Goal: Complete application form

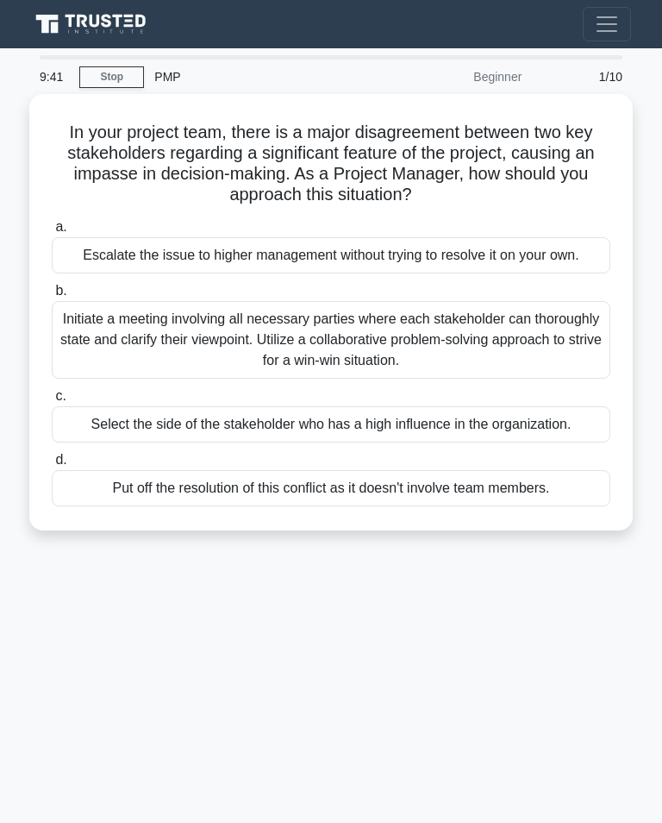
click at [294, 348] on div "Initiate a meeting involving all necessary parties where each stakeholder can t…" at bounding box center [331, 340] width 559 height 78
click at [52, 297] on input "b. Initiate a meeting involving all necessary parties where each stakeholder ca…" at bounding box center [52, 290] width 0 height 11
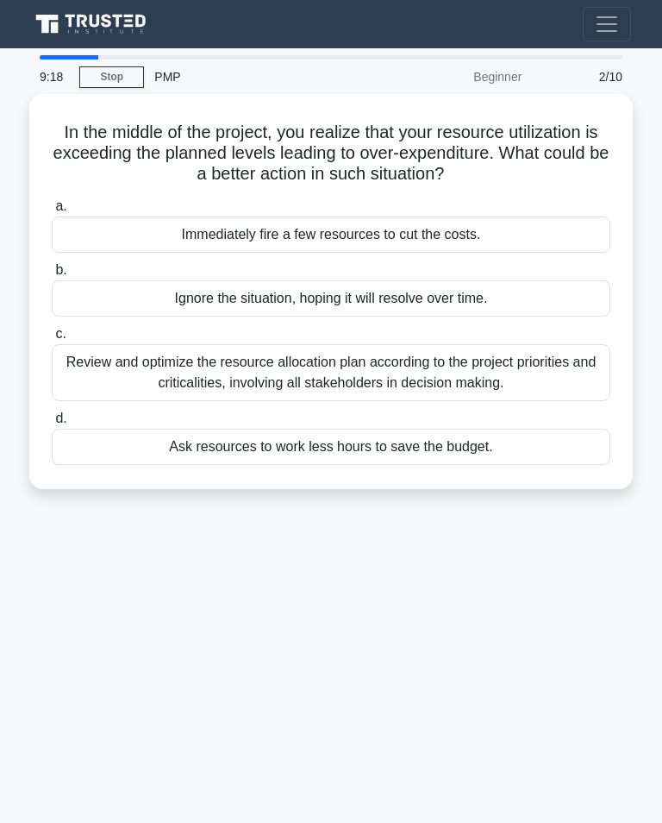
click at [347, 348] on div "Review and optimize the resource allocation plan according to the project prior…" at bounding box center [331, 372] width 559 height 57
click at [52, 340] on input "c. Review and optimize the resource allocation plan according to the project pr…" at bounding box center [52, 334] width 0 height 11
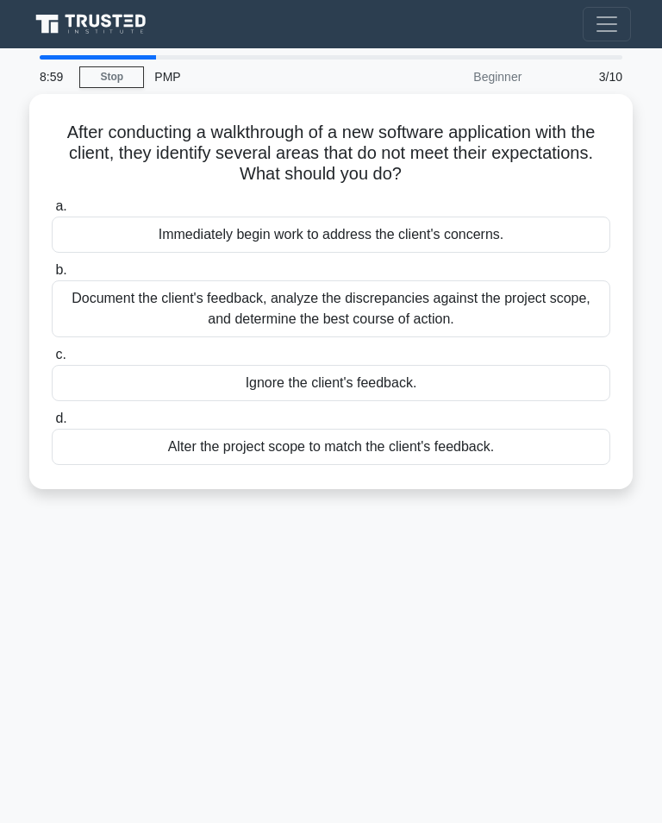
click at [397, 289] on div "Document the client's feedback, analyze the discrepancies against the project s…" at bounding box center [331, 308] width 559 height 57
click at [52, 276] on input "b. Document the client's feedback, analyze the discrepancies against the projec…" at bounding box center [52, 270] width 0 height 11
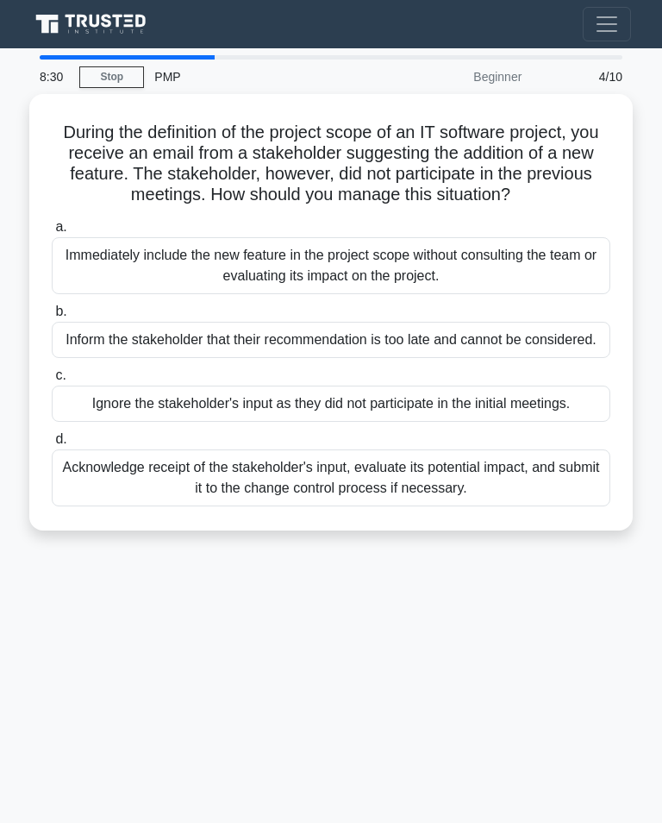
click at [512, 506] on div "Acknowledge receipt of the stakeholder's input, evaluate its potential impact, …" at bounding box center [331, 477] width 559 height 57
click at [52, 445] on input "d. Acknowledge receipt of the stakeholder's input, evaluate its potential impac…" at bounding box center [52, 439] width 0 height 11
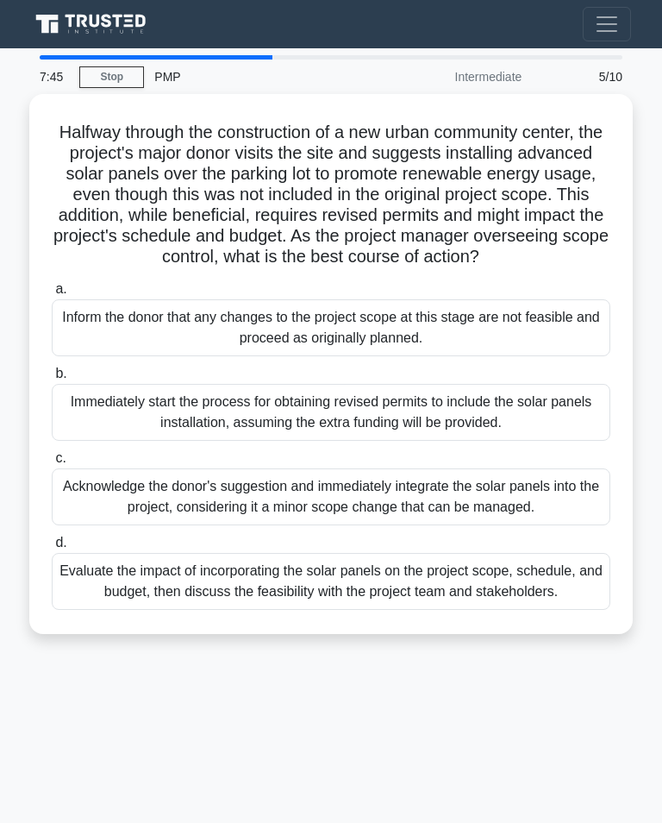
click at [555, 610] on div "Evaluate the impact of incorporating the solar panels on the project scope, sch…" at bounding box center [331, 581] width 559 height 57
click at [52, 549] on input "d. Evaluate the impact of incorporating the solar panels on the project scope, …" at bounding box center [52, 542] width 0 height 11
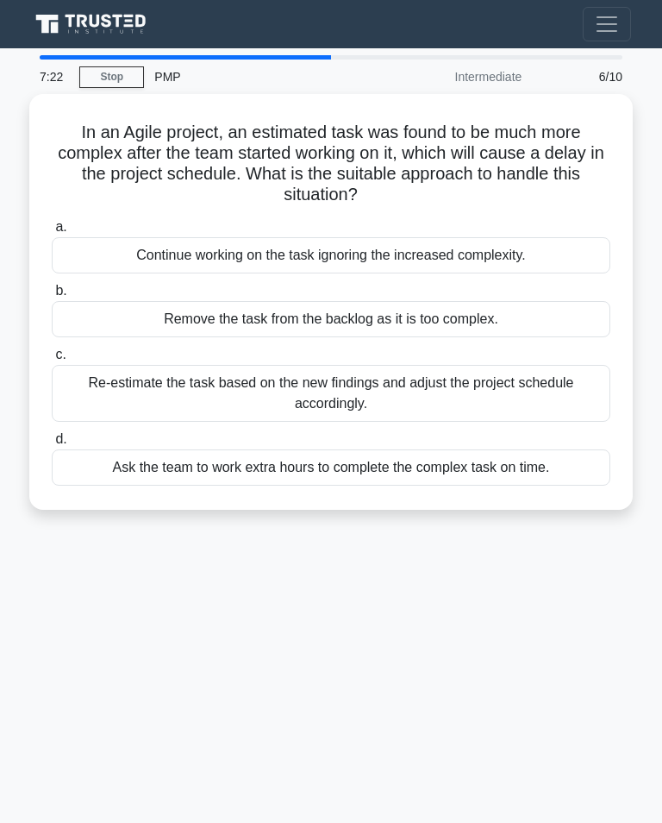
click at [518, 393] on div "Re-estimate the task based on the new findings and adjust the project schedule …" at bounding box center [331, 393] width 559 height 57
click at [52, 361] on input "c. Re-estimate the task based on the new findings and adjust the project schedu…" at bounding box center [52, 354] width 0 height 11
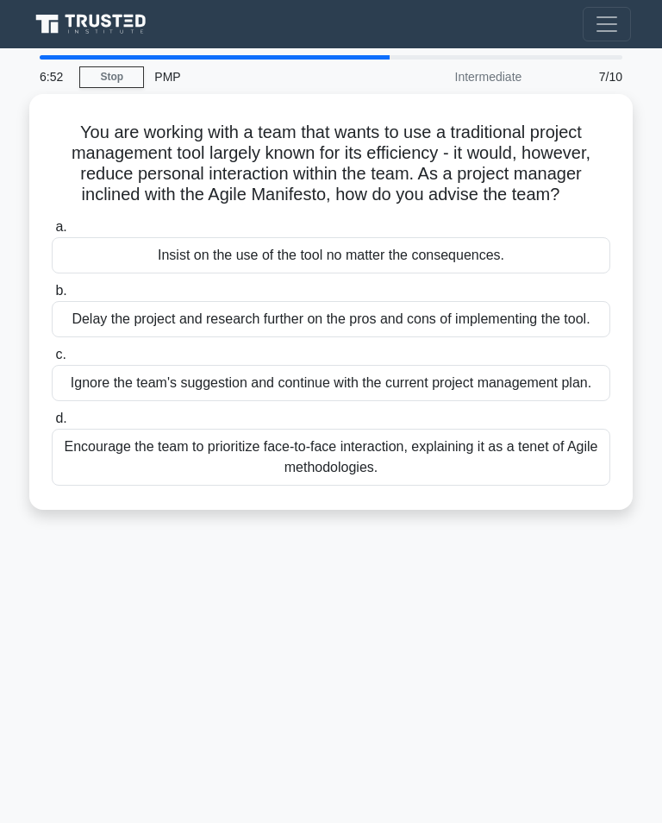
click at [546, 486] on div "Encourage the team to prioritize face-to-face interaction, explaining it as a t…" at bounding box center [331, 457] width 559 height 57
click at [52, 424] on input "d. Encourage the team to prioritize face-to-face interaction, explaining it as …" at bounding box center [52, 418] width 0 height 11
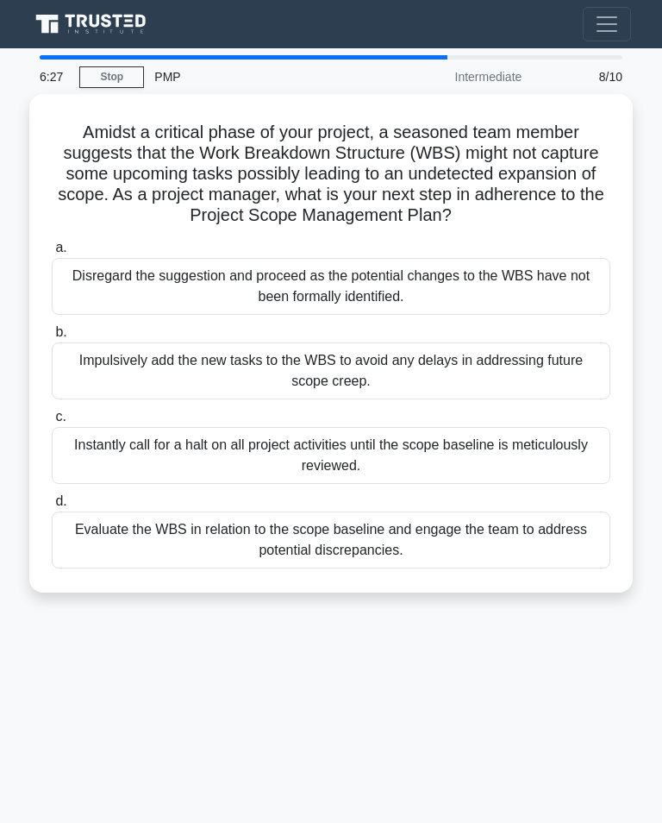
click at [462, 545] on div "Evaluate the WBS in relation to the scope baseline and engage the team to addre…" at bounding box center [331, 539] width 559 height 57
click at [52, 507] on input "d. Evaluate the WBS in relation to the scope baseline and engage the team to ad…" at bounding box center [52, 501] width 0 height 11
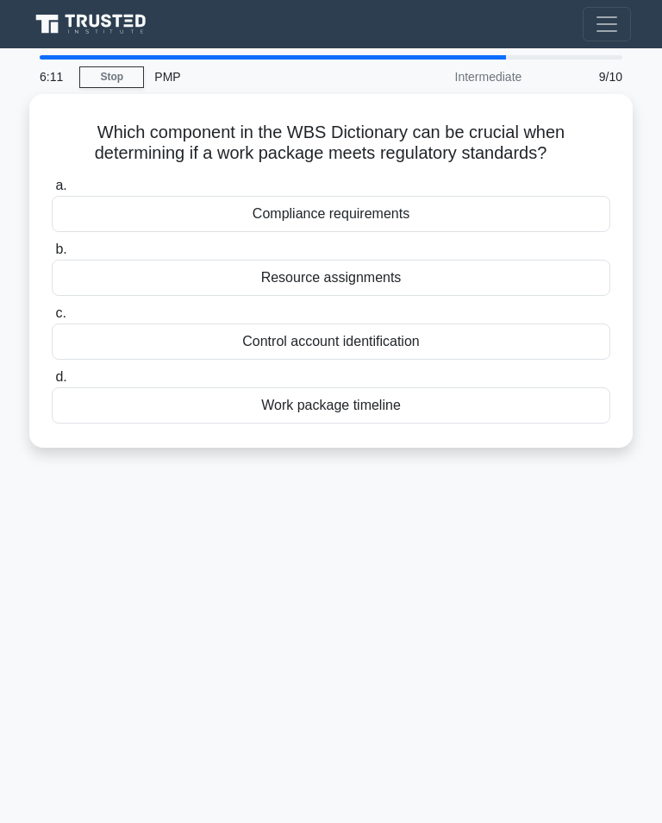
click at [494, 208] on div "Compliance requirements" at bounding box center [331, 214] width 559 height 36
click at [52, 191] on input "a. Compliance requirements" at bounding box center [52, 185] width 0 height 11
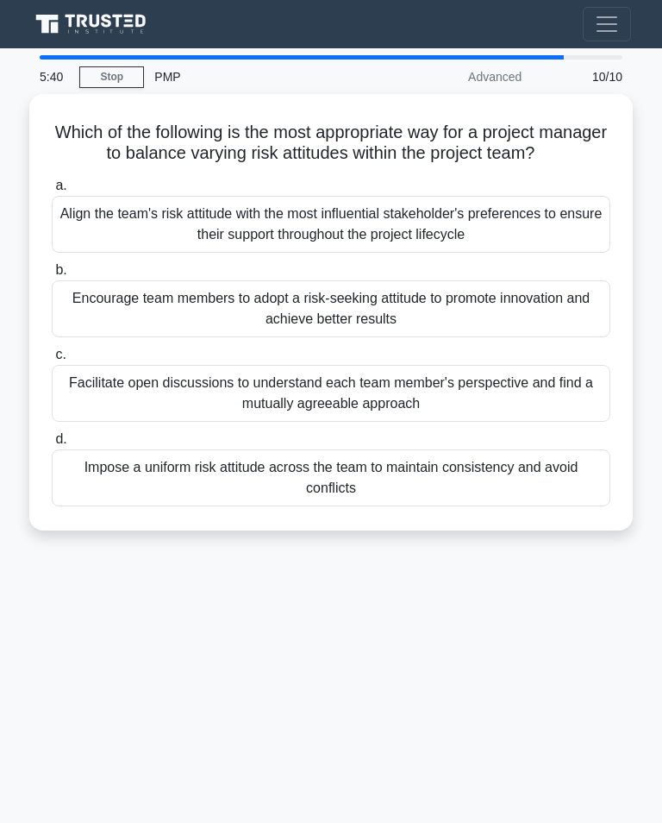
click at [555, 399] on div "Facilitate open discussions to understand each team member's perspective and fi…" at bounding box center [331, 393] width 559 height 57
click at [52, 361] on input "c. Facilitate open discussions to understand each team member's perspective and…" at bounding box center [52, 354] width 0 height 11
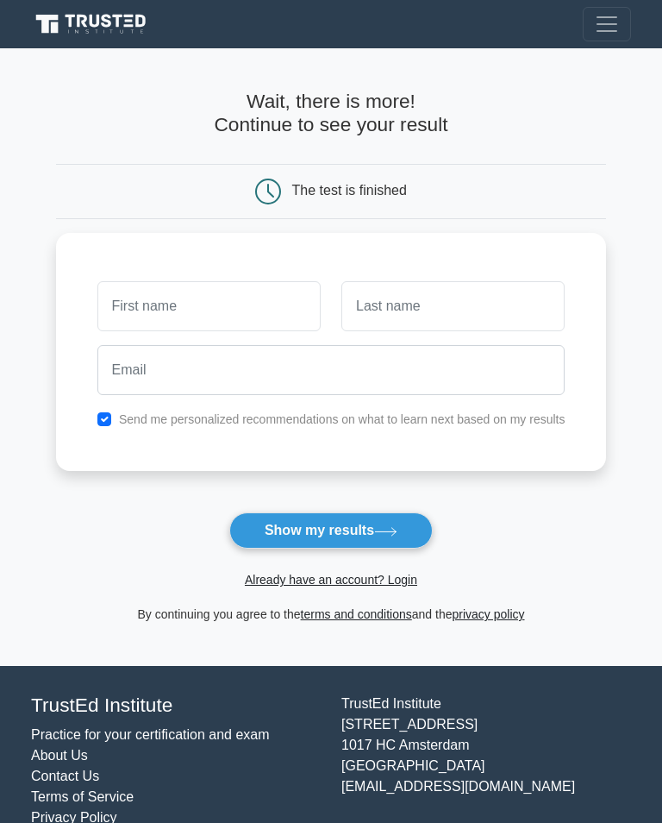
click at [173, 329] on input "text" at bounding box center [208, 306] width 223 height 50
type input "[PERSON_NAME]"
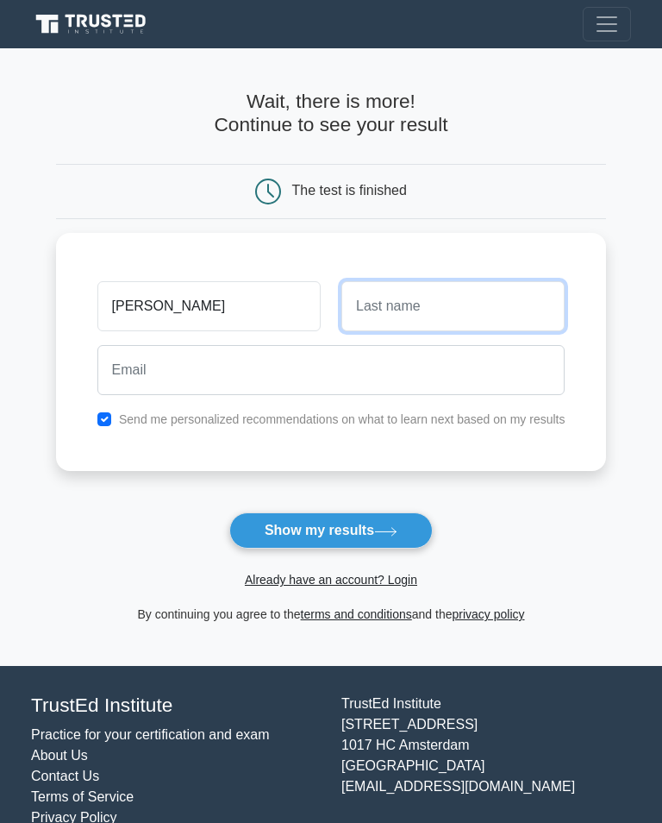
click at [517, 292] on input "text" at bounding box center [453, 306] width 223 height 50
type input "F"
type input "Gathoni"
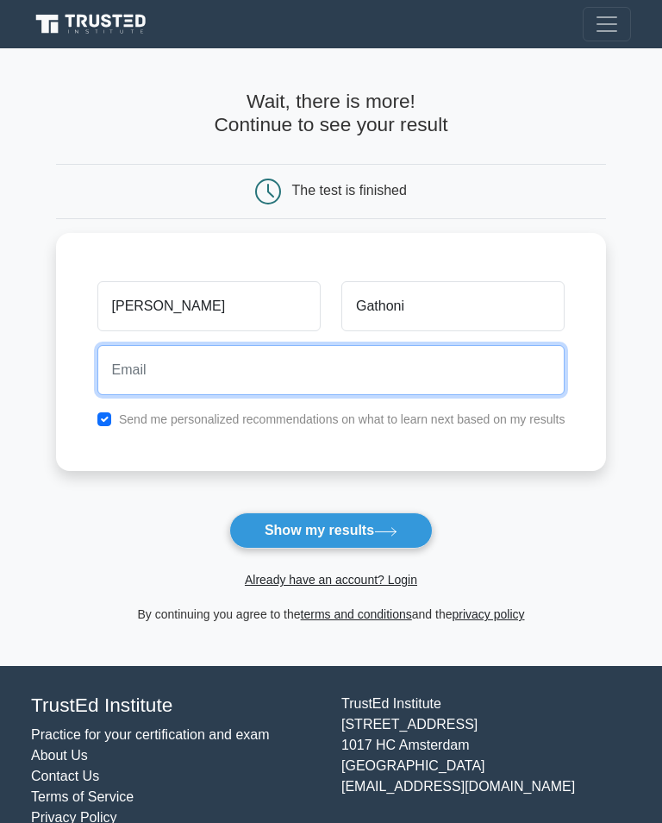
click at [377, 368] on input "email" at bounding box center [331, 370] width 468 height 50
type input "[EMAIL_ADDRESS][DOMAIN_NAME]"
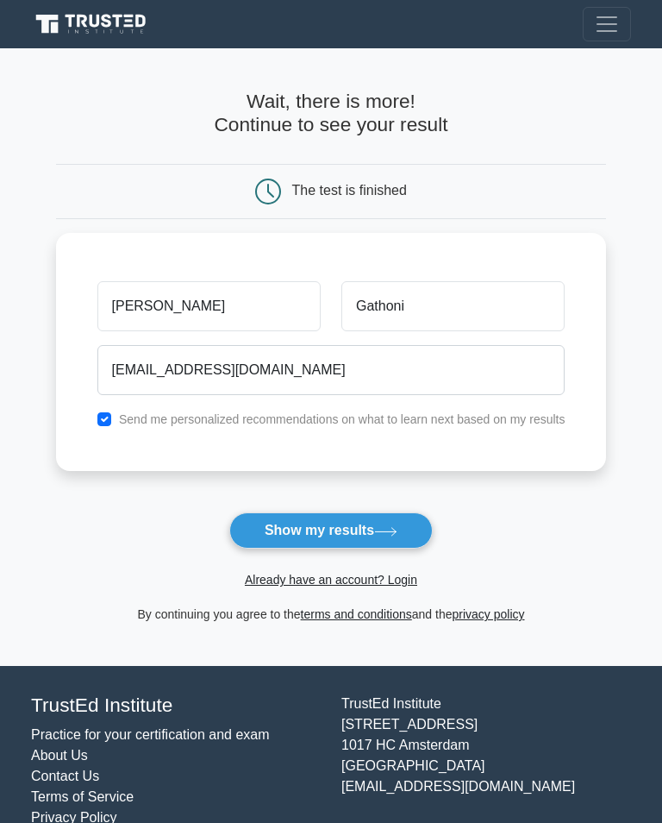
click at [392, 521] on button "Show my results" at bounding box center [331, 530] width 204 height 36
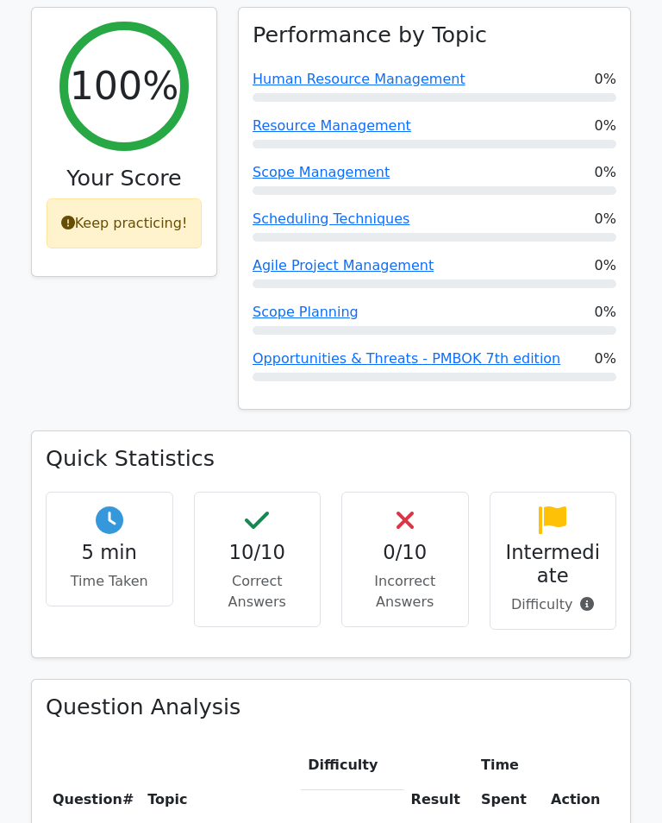
scroll to position [752, 0]
